Goal: Information Seeking & Learning: Learn about a topic

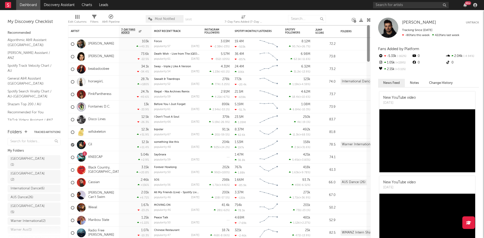
drag, startPoint x: 368, startPoint y: 114, endPoint x: 343, endPoint y: 38, distance: 79.8
click at [344, 39] on div "Artist Notifications 7-Day Fans Added WoW % Change Most Recent Track Popularity…" at bounding box center [219, 131] width 303 height 213
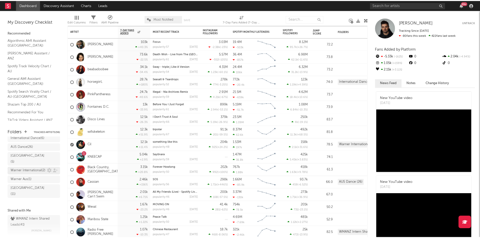
scroll to position [50, 0]
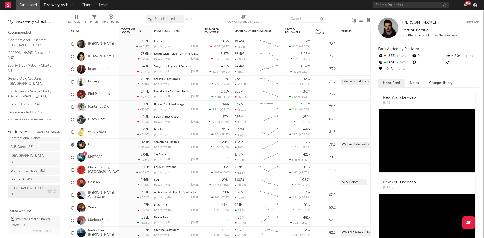
click at [31, 186] on div "[GEOGRAPHIC_DATA] ( 11 )" at bounding box center [29, 192] width 37 height 12
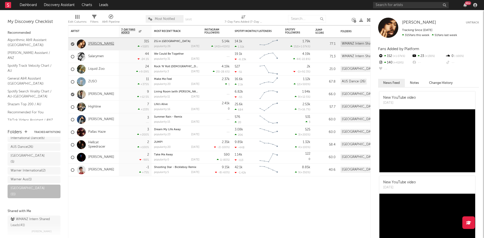
click at [91, 43] on link "[PERSON_NAME]" at bounding box center [101, 44] width 26 height 4
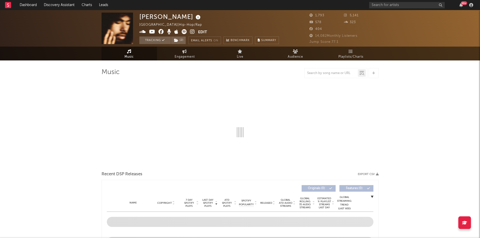
select select "6m"
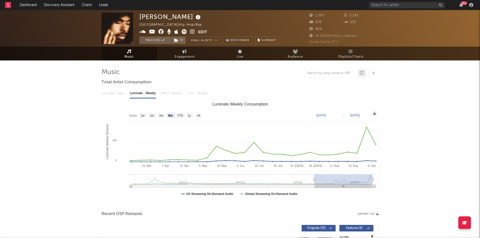
click at [192, 32] on icon at bounding box center [192, 31] width 5 height 5
click at [116, 92] on div "Luminate - Daily Luminate - Weekly BMAT - Weekly OCC - Weekly" at bounding box center [240, 93] width 277 height 9
click at [185, 54] on span "Engagement" at bounding box center [185, 57] width 20 height 6
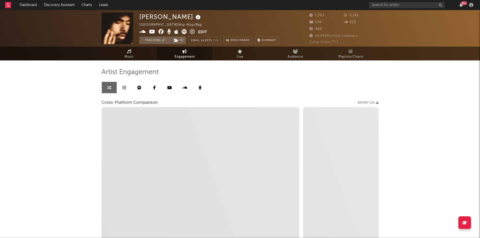
select select "1w"
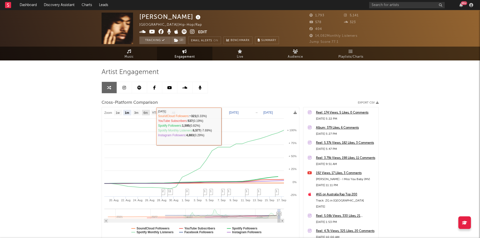
click at [146, 111] on text "6m" at bounding box center [146, 113] width 4 height 4
select select "6m"
type input "[DATE]"
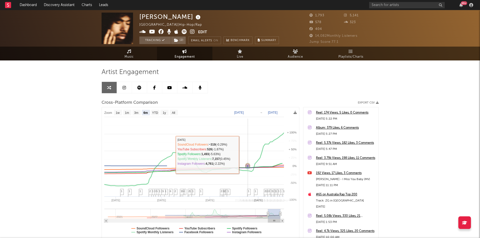
select select "6m"
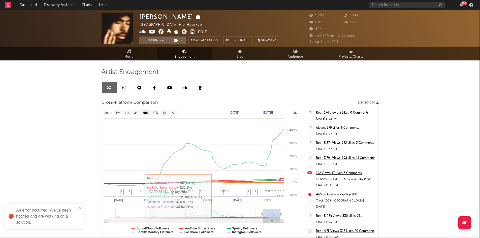
click at [78, 208] on div "An error occurred. We've been notified and are working on a solution." at bounding box center [42, 216] width 71 height 21
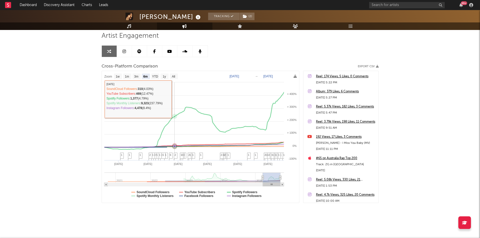
scroll to position [37, 0]
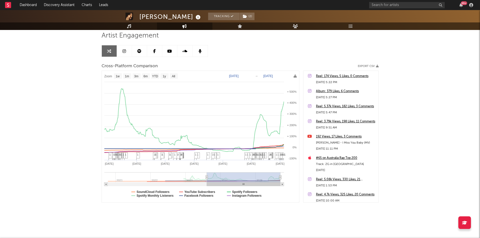
type input "[DATE]"
drag, startPoint x: 263, startPoint y: 179, endPoint x: 207, endPoint y: 180, distance: 56.2
click at [207, 180] on g at bounding box center [194, 180] width 180 height 14
select select "1w"
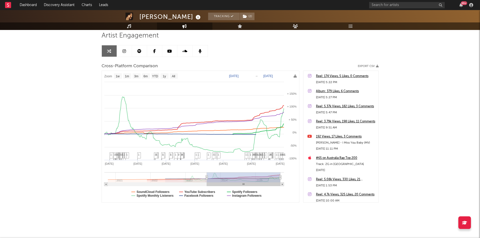
click at [239, 25] on icon at bounding box center [240, 26] width 5 height 4
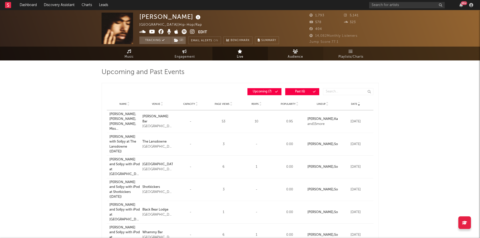
click at [296, 51] on icon at bounding box center [295, 51] width 5 height 4
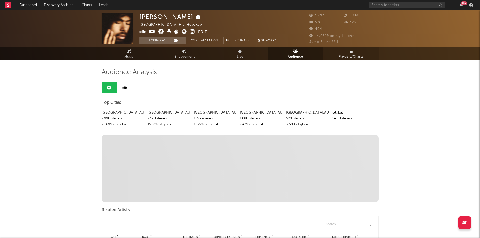
click at [339, 56] on span "Playlists/Charts" at bounding box center [351, 57] width 25 height 6
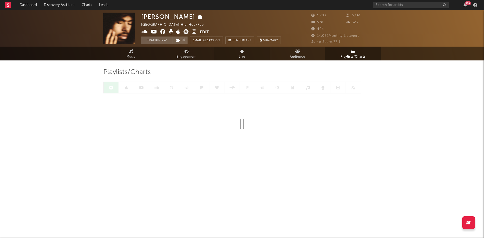
click at [241, 51] on icon at bounding box center [242, 51] width 5 height 4
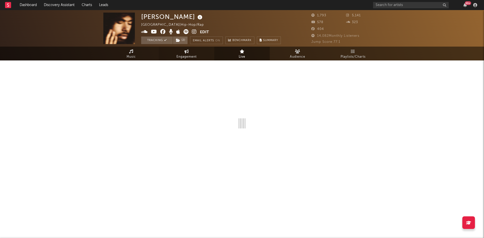
click at [186, 52] on icon at bounding box center [187, 51] width 4 height 4
select select "1w"
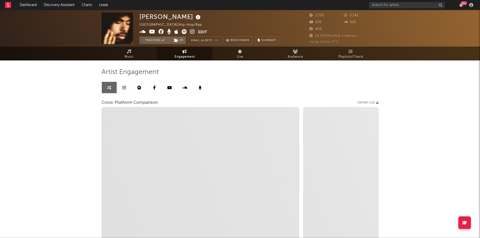
click at [122, 89] on link at bounding box center [124, 87] width 15 height 11
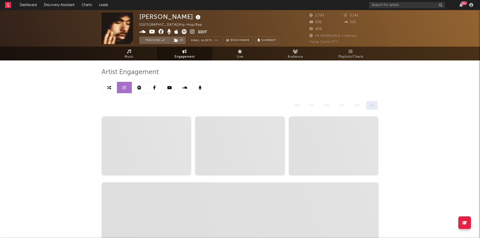
select select "6m"
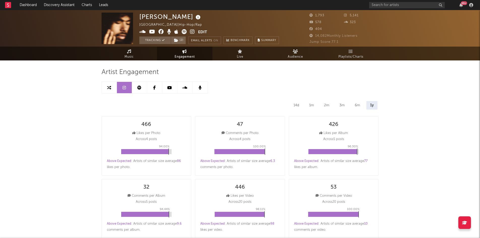
click at [136, 86] on link at bounding box center [139, 87] width 15 height 11
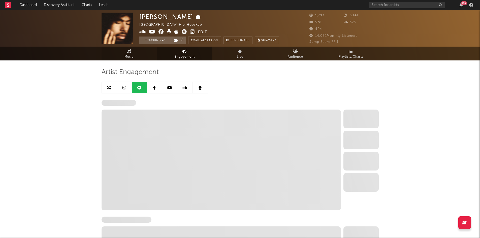
select select "6m"
select select "1w"
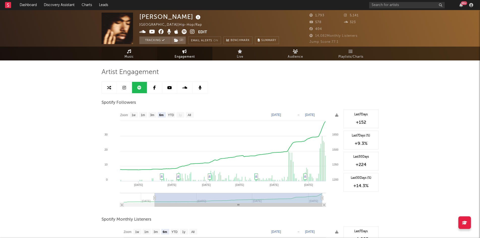
click at [134, 53] on link "Music" at bounding box center [129, 54] width 55 height 14
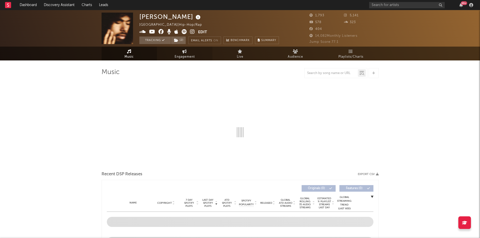
click at [173, 52] on link "Engagement" at bounding box center [184, 54] width 55 height 14
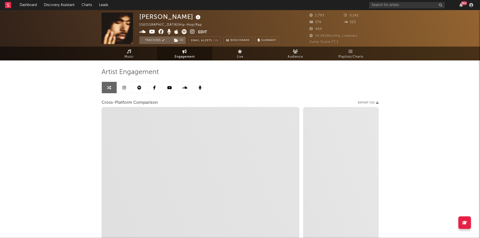
select select "1w"
click at [138, 87] on icon at bounding box center [139, 88] width 4 height 4
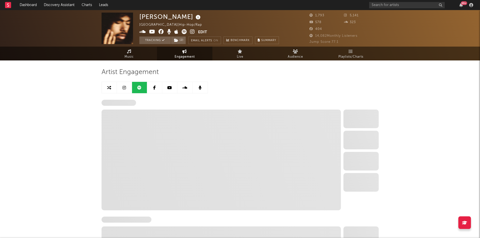
select select "6m"
select select "1w"
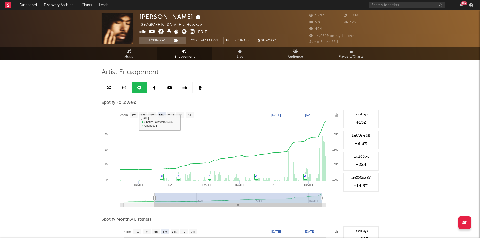
click at [187, 115] on rect at bounding box center [190, 115] width 8 height 6
select select "All"
type input "[DATE]"
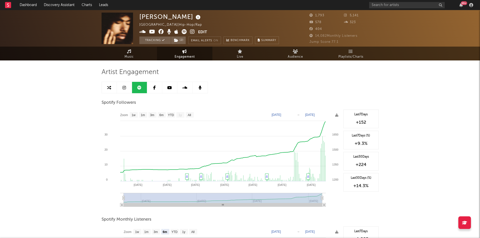
select select "All"
drag, startPoint x: 123, startPoint y: 200, endPoint x: 105, endPoint y: 199, distance: 17.7
click at [105, 199] on icon "Created with Highcharts 10.3.3 Apr '[DATE] Jun '[DATE] Aug '[DATE] Mar '[DATE] …" at bounding box center [222, 160] width 240 height 101
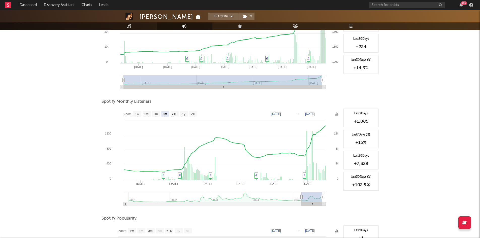
scroll to position [126, 0]
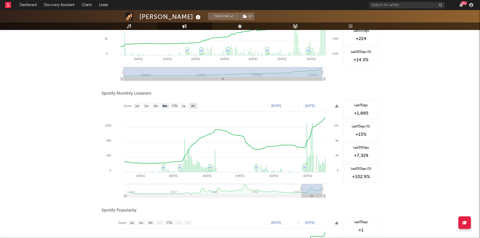
click at [194, 106] on text "All" at bounding box center [192, 106] width 3 height 4
select select "All"
type input "[DATE]"
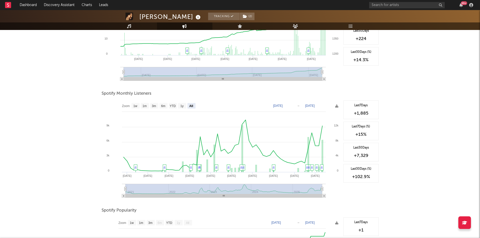
drag, startPoint x: 322, startPoint y: 189, endPoint x: 339, endPoint y: 191, distance: 17.2
click at [339, 191] on icon "Created with Highcharts 10.3.3 [DATE] '[DATE] [DATE] '[DATE] [DATE] '[DATE] [DA…" at bounding box center [222, 151] width 240 height 101
click at [323, 156] on rect at bounding box center [323, 156] width 2 height 33
click at [462, 4] on div "99 +" at bounding box center [464, 3] width 6 height 4
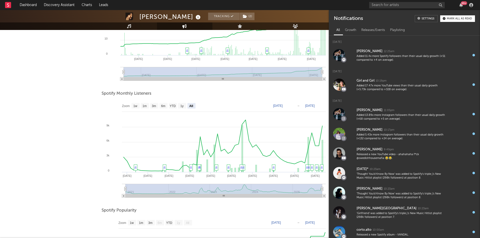
click at [453, 18] on div "Mark all as read" at bounding box center [459, 18] width 25 height 3
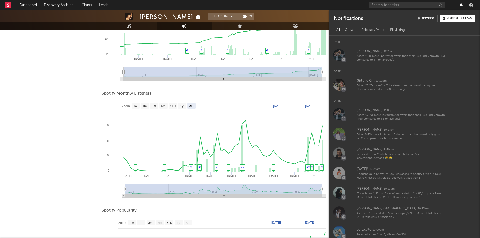
click at [462, 5] on icon "button" at bounding box center [462, 5] width 4 height 4
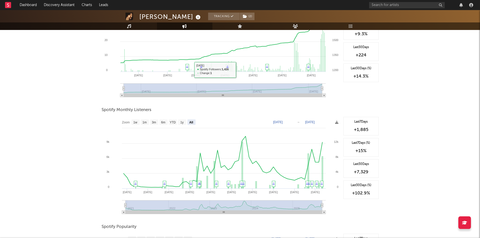
scroll to position [101, 0]
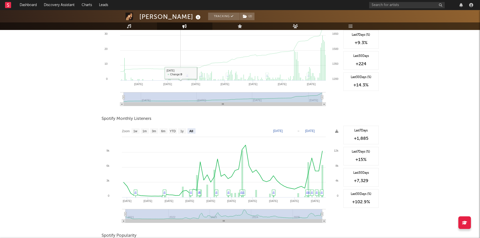
drag, startPoint x: 181, startPoint y: 72, endPoint x: 137, endPoint y: 60, distance: 44.8
click at [137, 60] on rect at bounding box center [222, 59] width 240 height 101
type input "[DATE]"
